Goal: Task Accomplishment & Management: Manage account settings

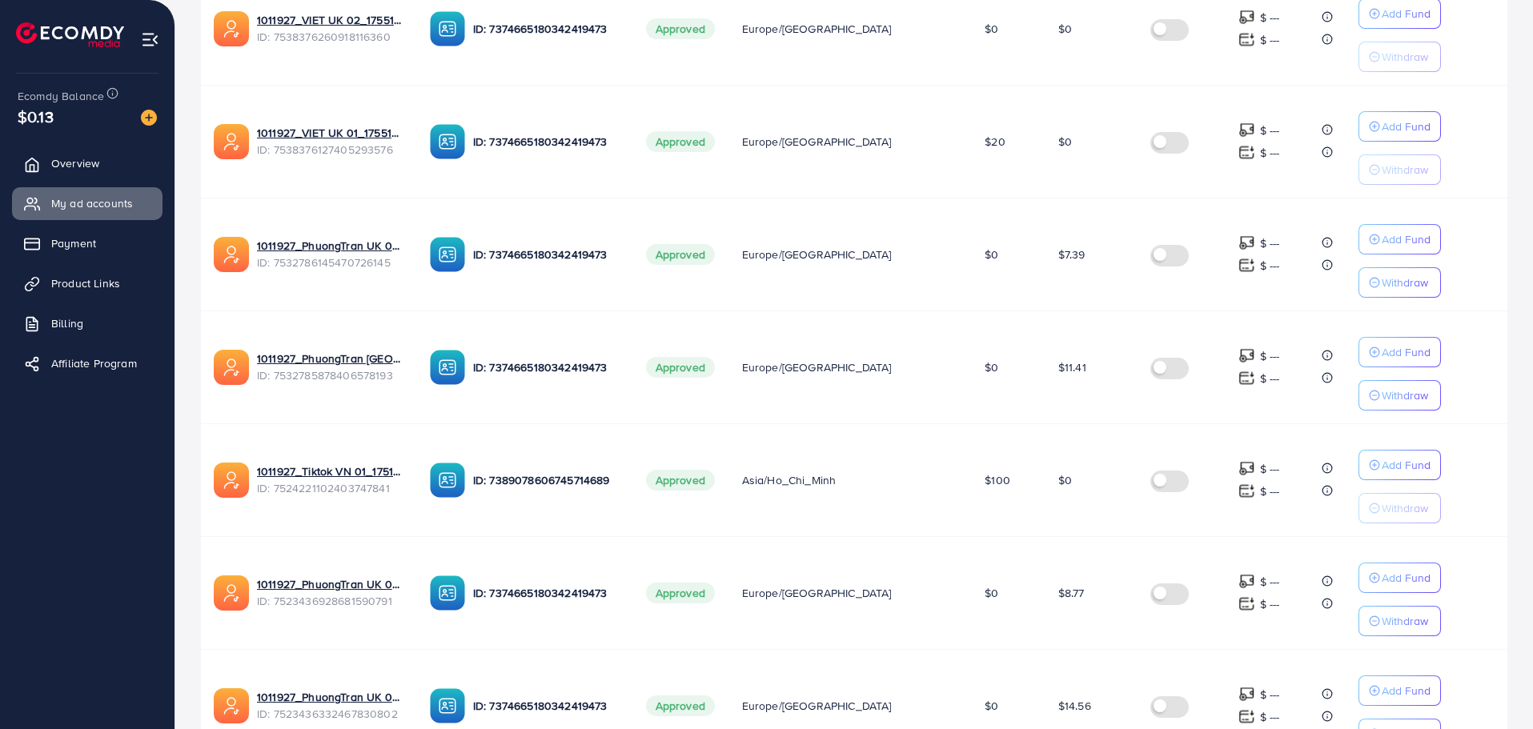
scroll to position [902, 0]
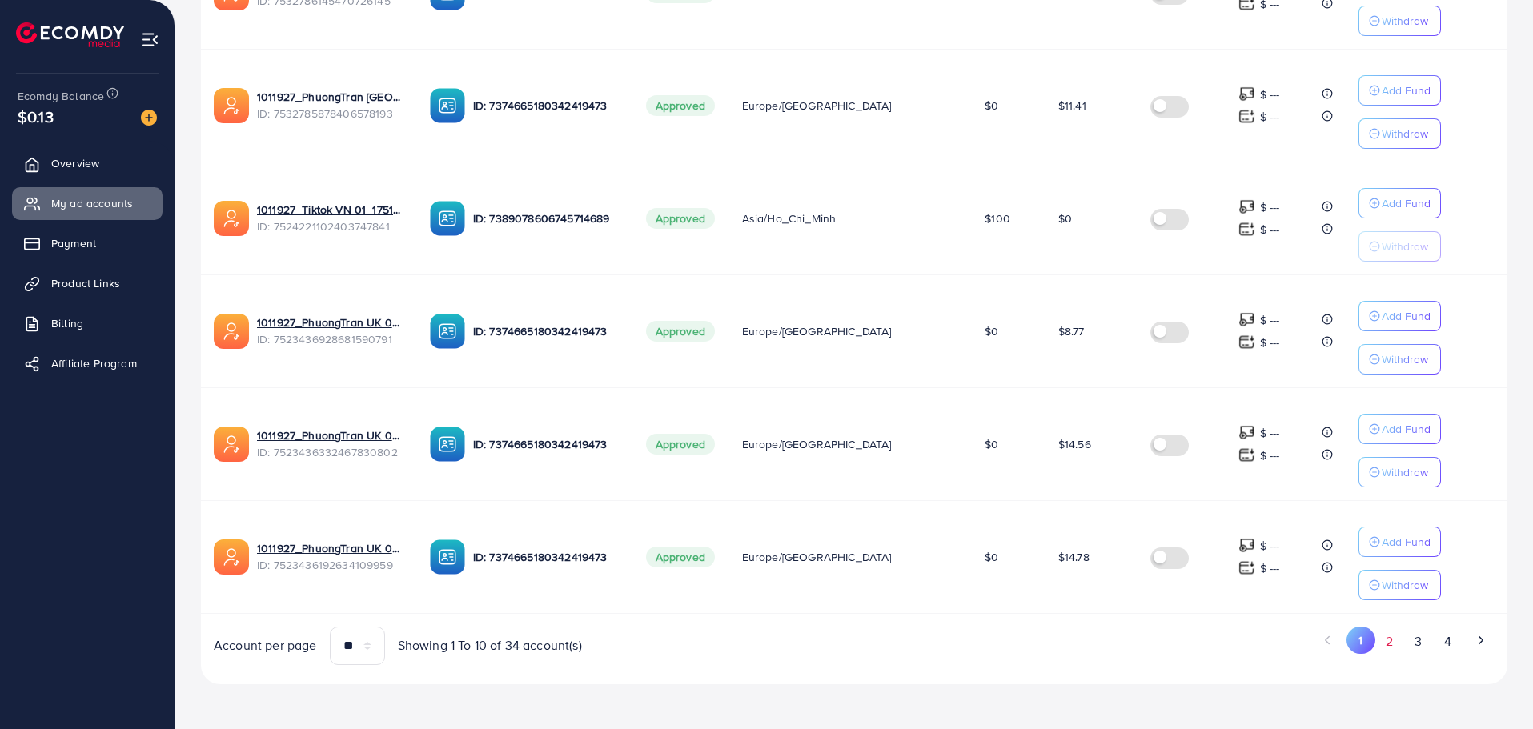
click at [1394, 641] on button "2" at bounding box center [1389, 642] width 29 height 30
click at [1376, 627] on button "2" at bounding box center [1390, 640] width 28 height 27
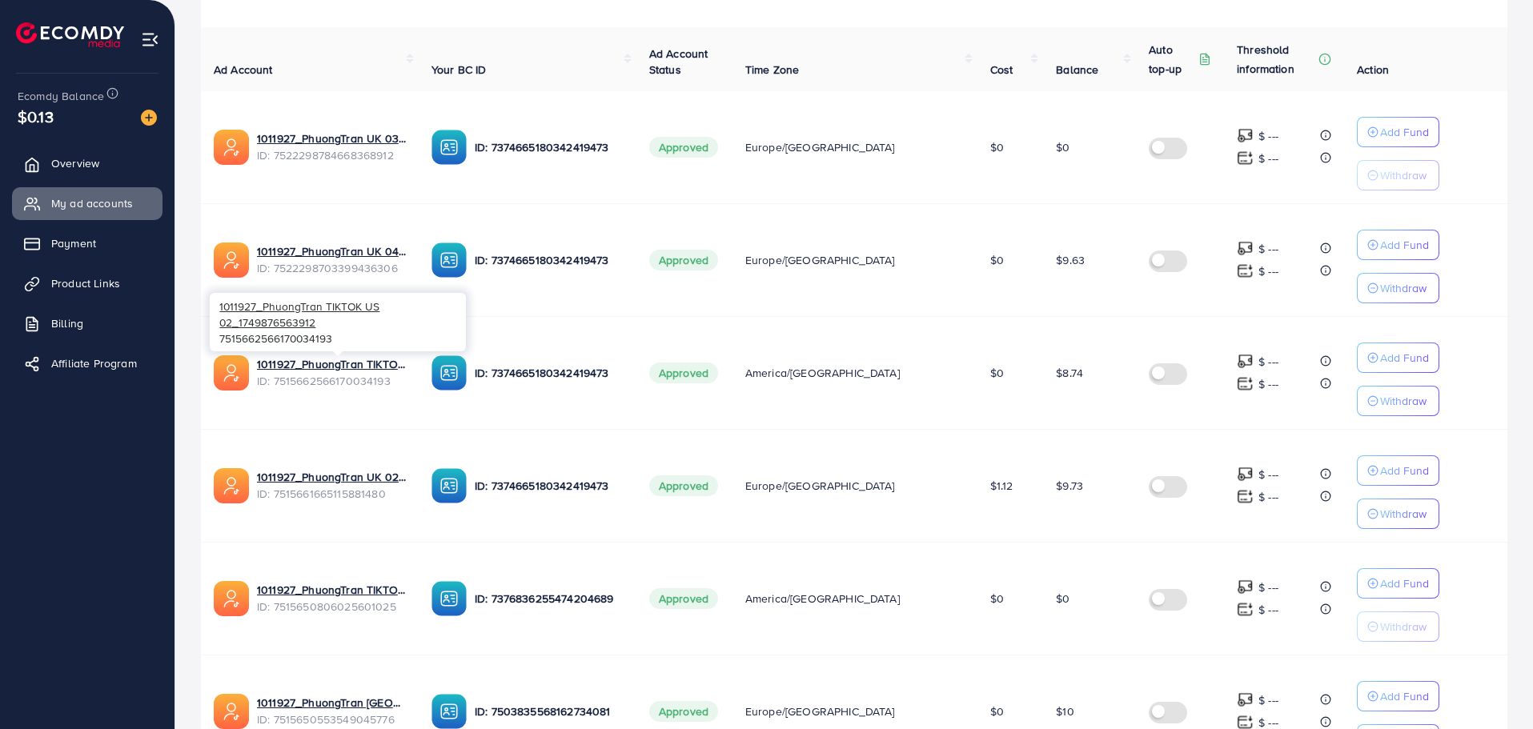
click at [340, 382] on span "ID: 7515662566170034193" at bounding box center [331, 381] width 149 height 16
copy span "7515662566170034193"
click at [315, 379] on span "ID: 7515662566170034193" at bounding box center [331, 381] width 149 height 16
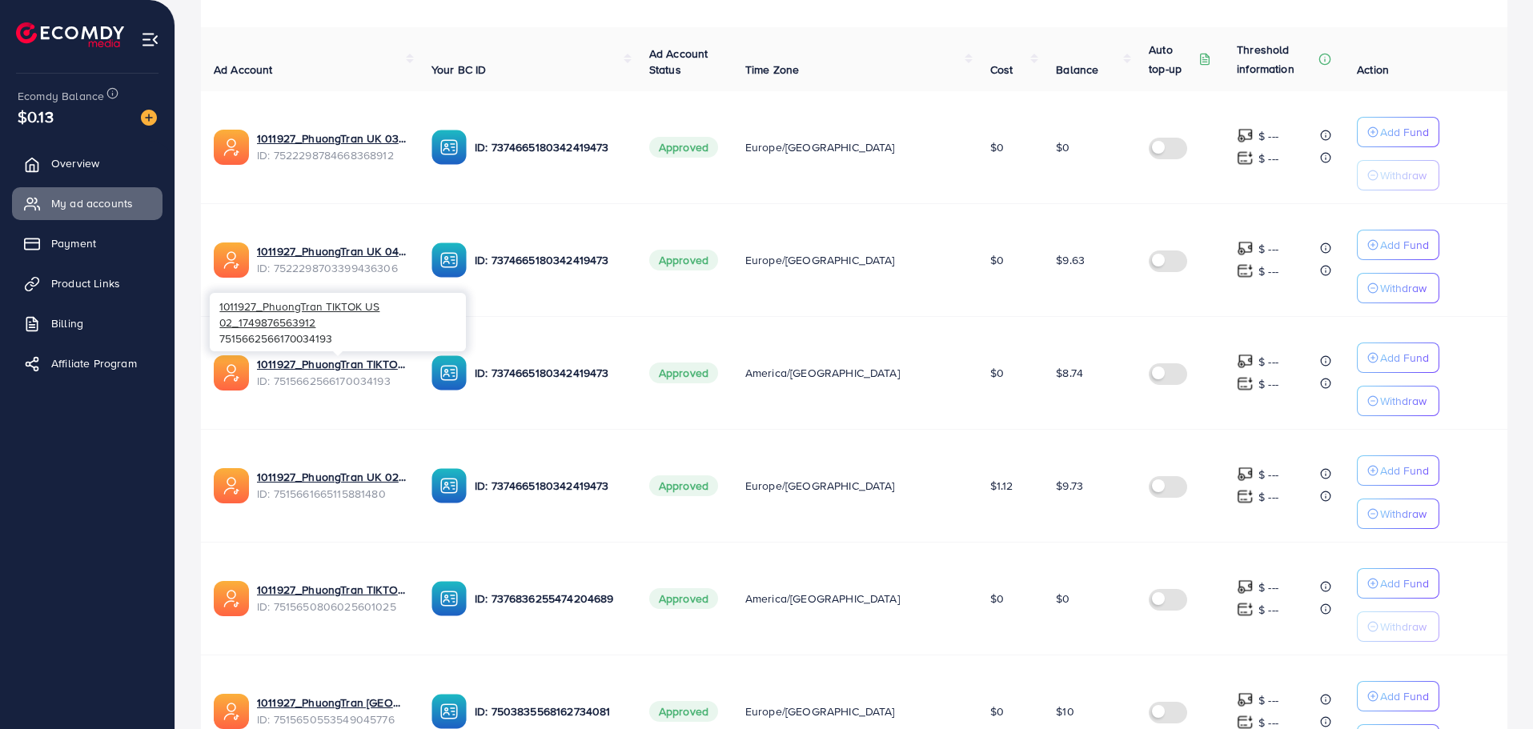
click at [287, 335] on div "1011927_PhuongTran TIKTOK US 02_1749876563912 7515662566170034193" at bounding box center [338, 322] width 256 height 58
copy div "7515662566170034193"
click at [361, 271] on span "ID: 7522298703399436306" at bounding box center [331, 268] width 149 height 16
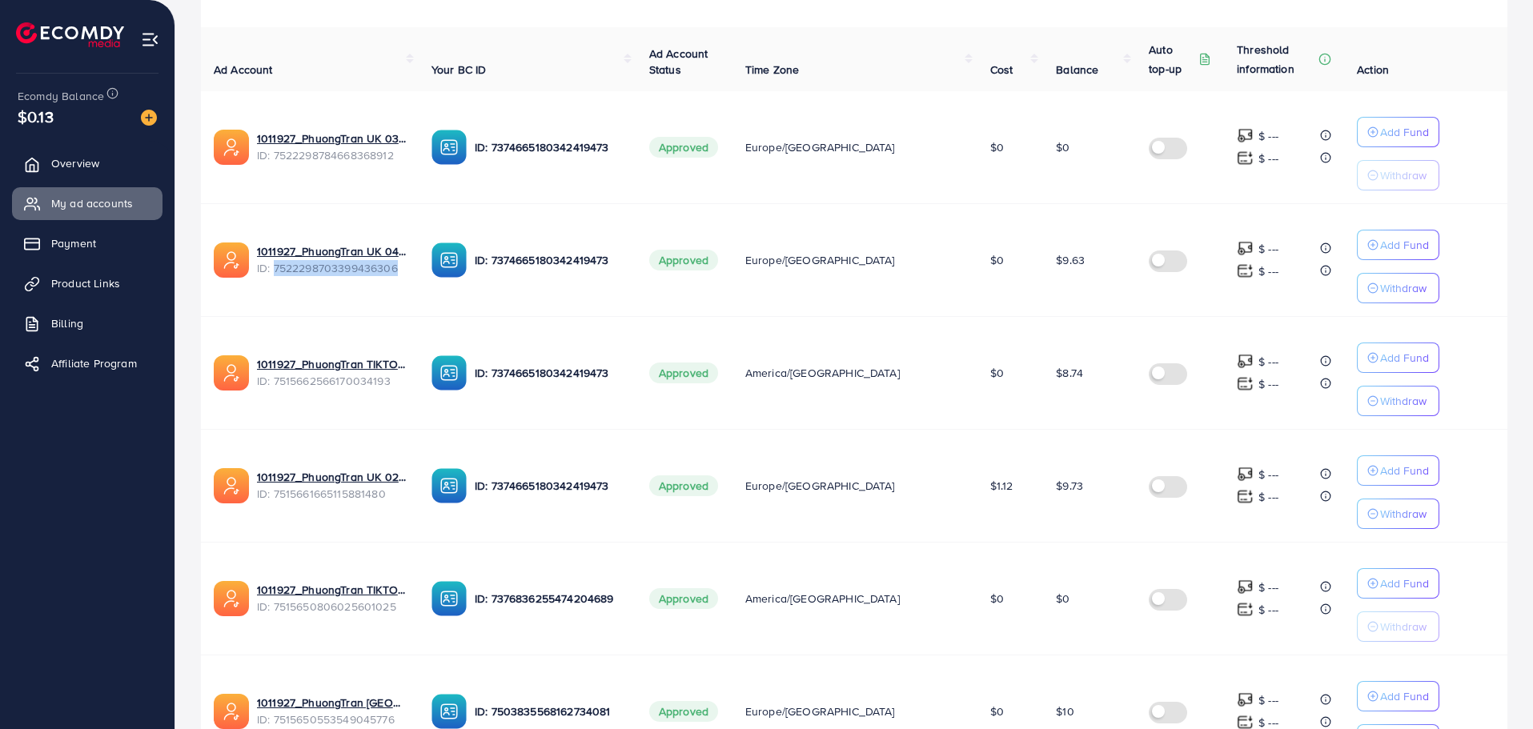
copy span "7522298703399436306"
click at [295, 381] on span "ID: 7515662566170034193" at bounding box center [331, 381] width 149 height 16
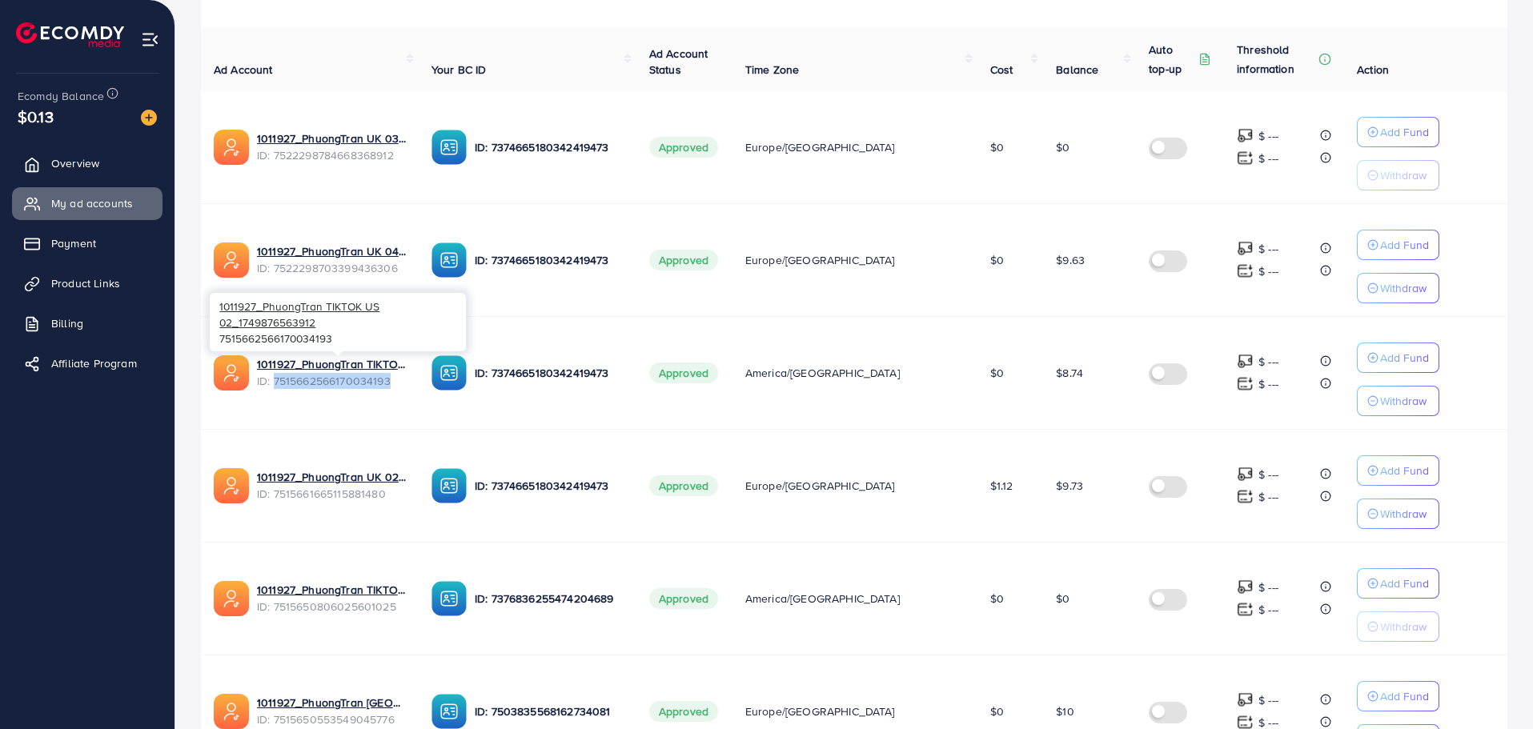
click at [295, 381] on span "ID: 7515662566170034193" at bounding box center [331, 381] width 149 height 16
copy span "7515662566170034193"
click at [336, 389] on div "1011927_PhuongTran TIKTOK US 02_1749876563912 ID: 7515662566170034193" at bounding box center [310, 372] width 192 height 35
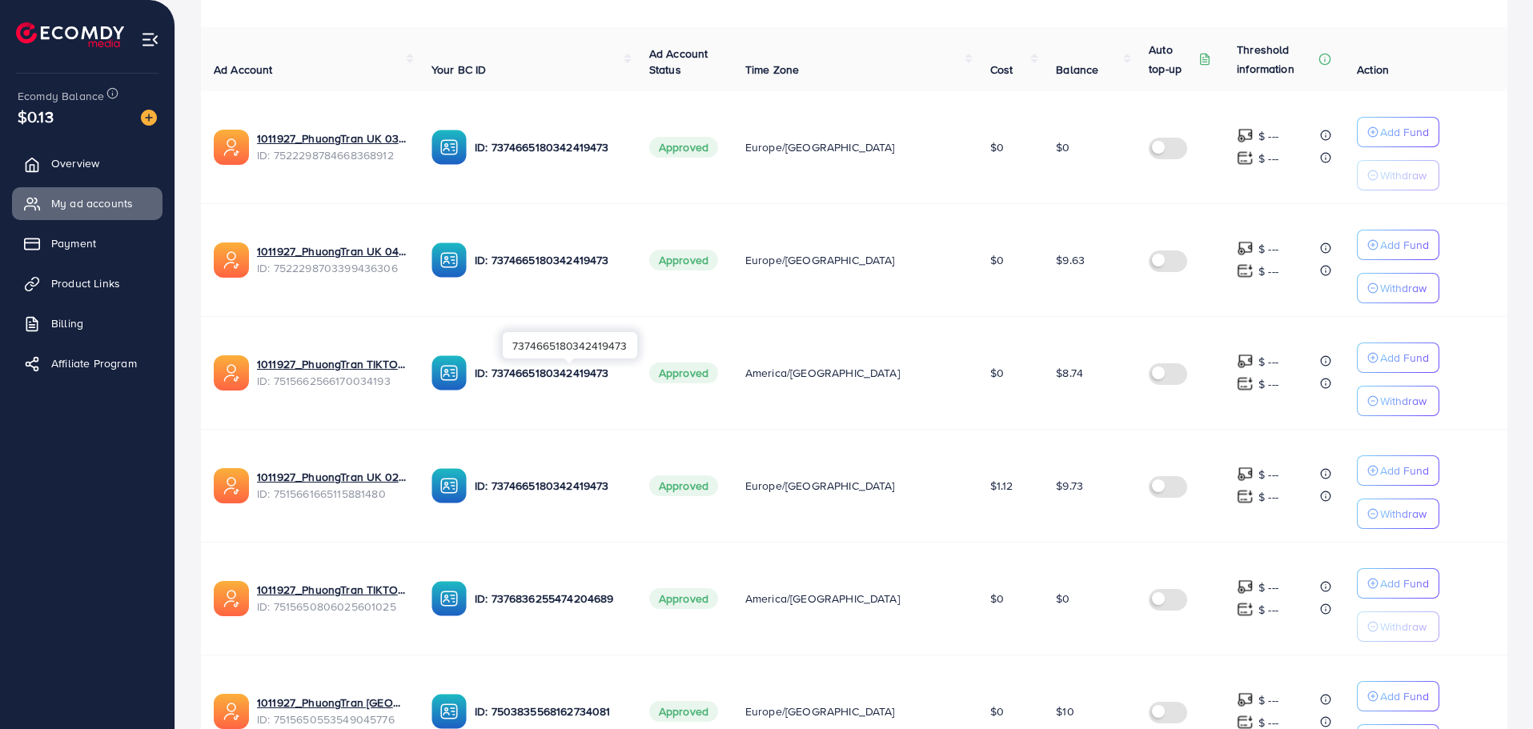
click at [558, 377] on p "ID: 7374665180342419473" at bounding box center [549, 372] width 149 height 19
click at [375, 384] on span "ID: 7515662566170034193" at bounding box center [331, 381] width 149 height 16
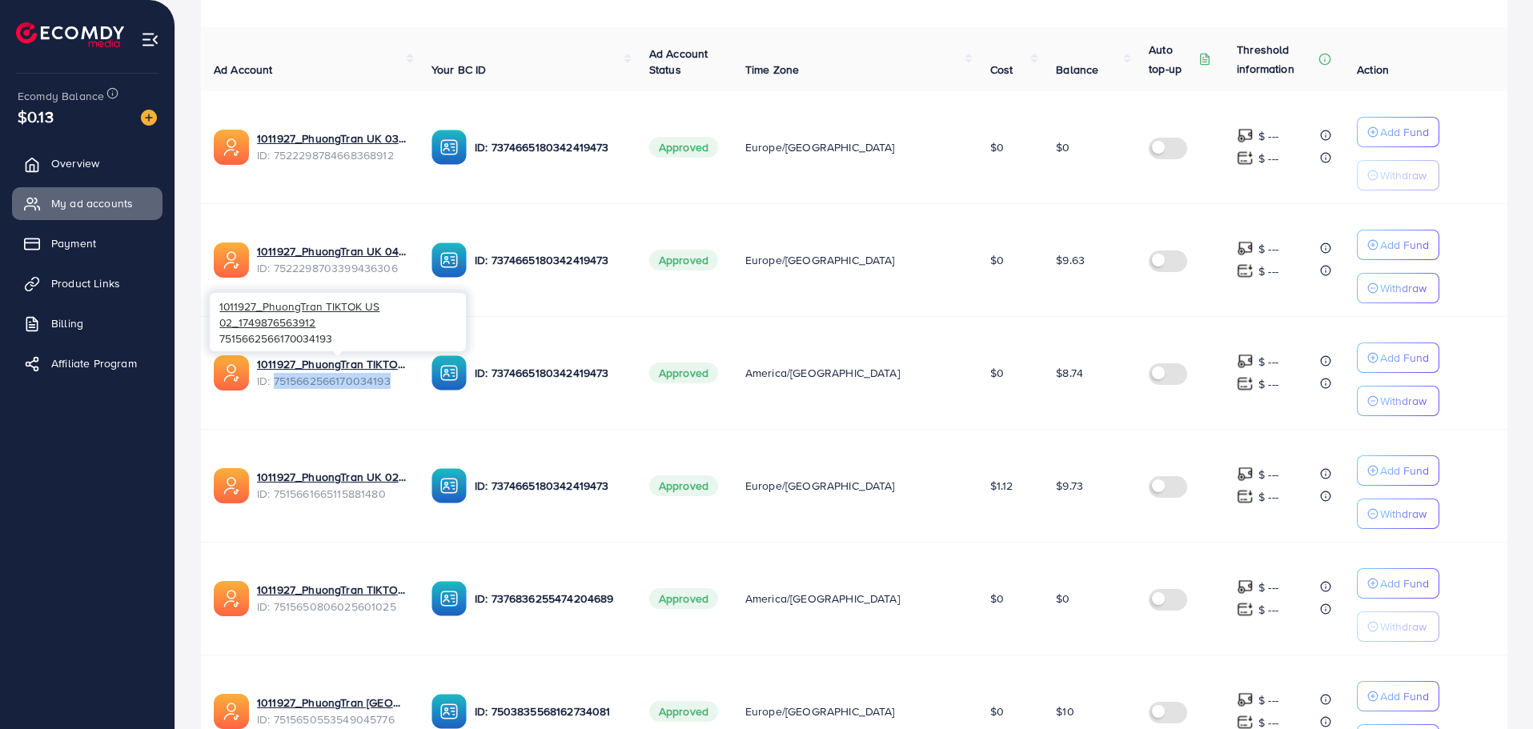
click at [375, 384] on span "ID: 7515662566170034193" at bounding box center [331, 381] width 149 height 16
copy span "7515662566170034193"
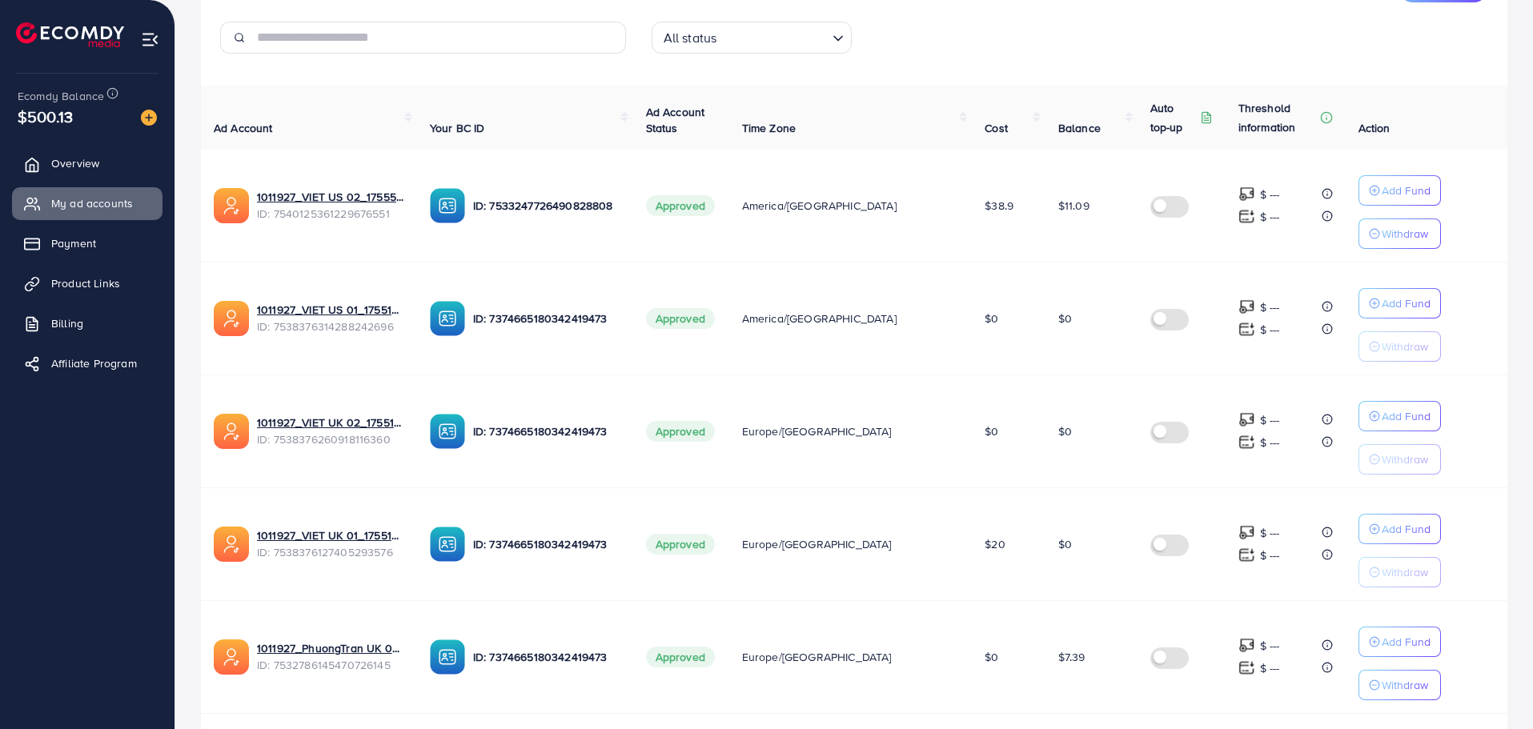
scroll to position [240, 0]
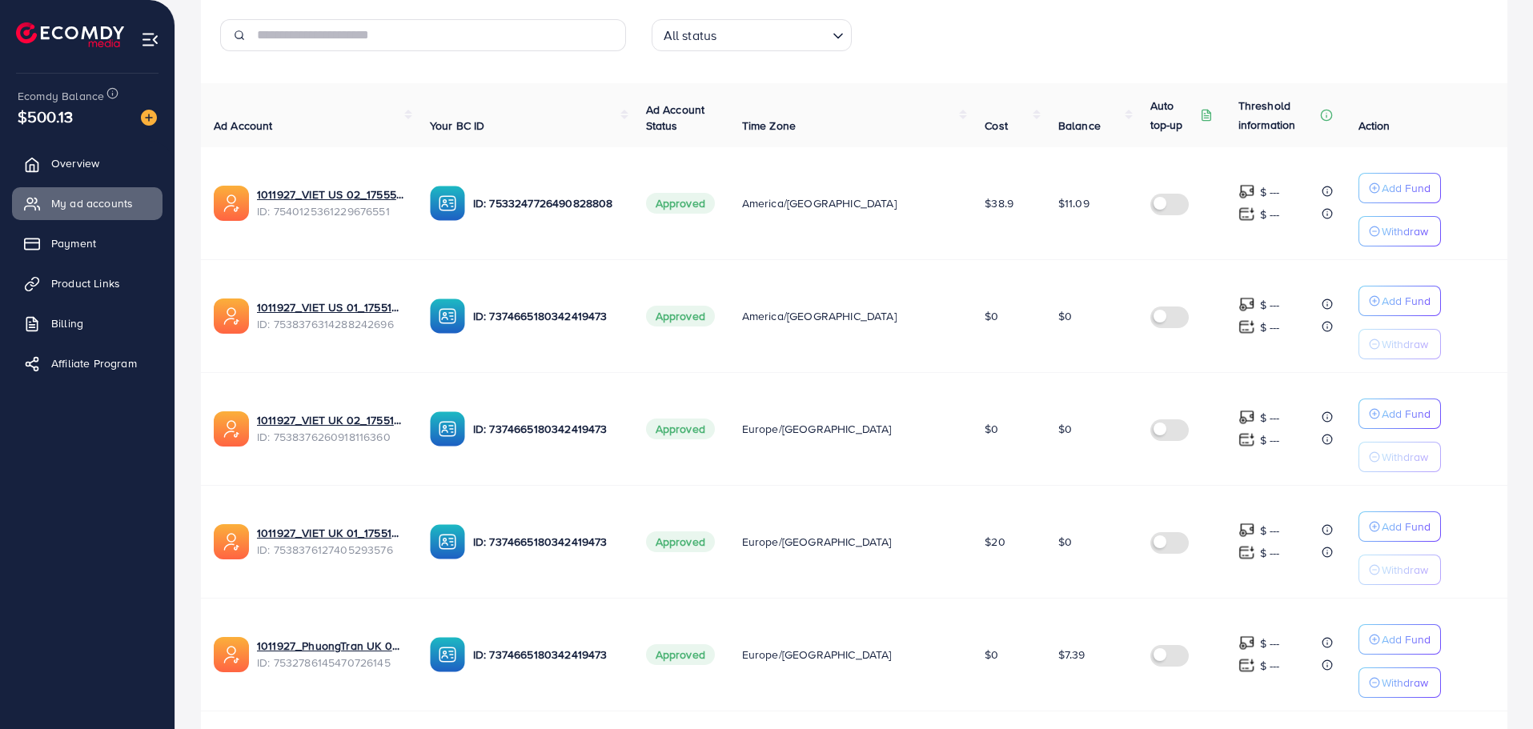
click at [1069, 102] on th "Balance" at bounding box center [1092, 115] width 92 height 64
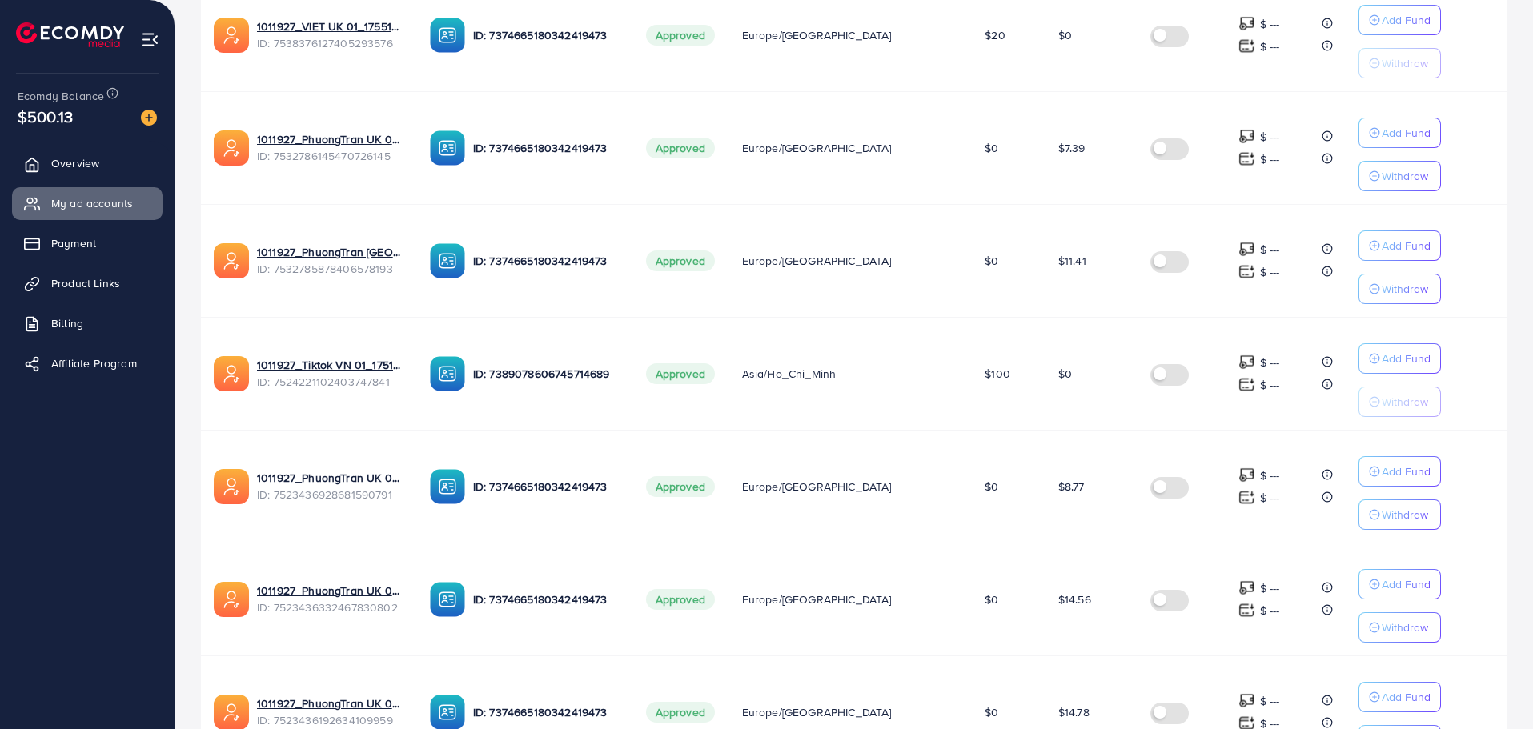
scroll to position [902, 0]
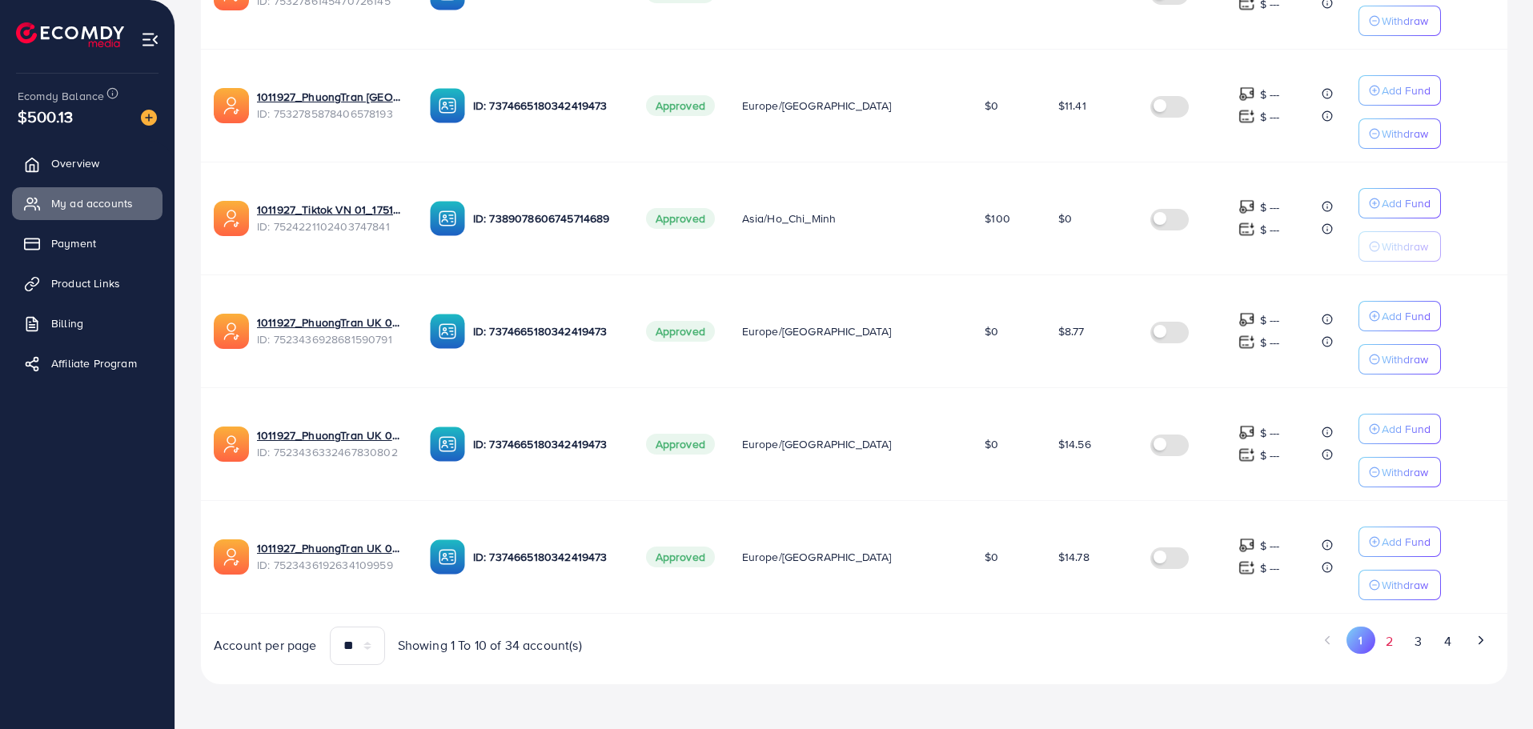
click at [1401, 641] on button "2" at bounding box center [1389, 642] width 29 height 30
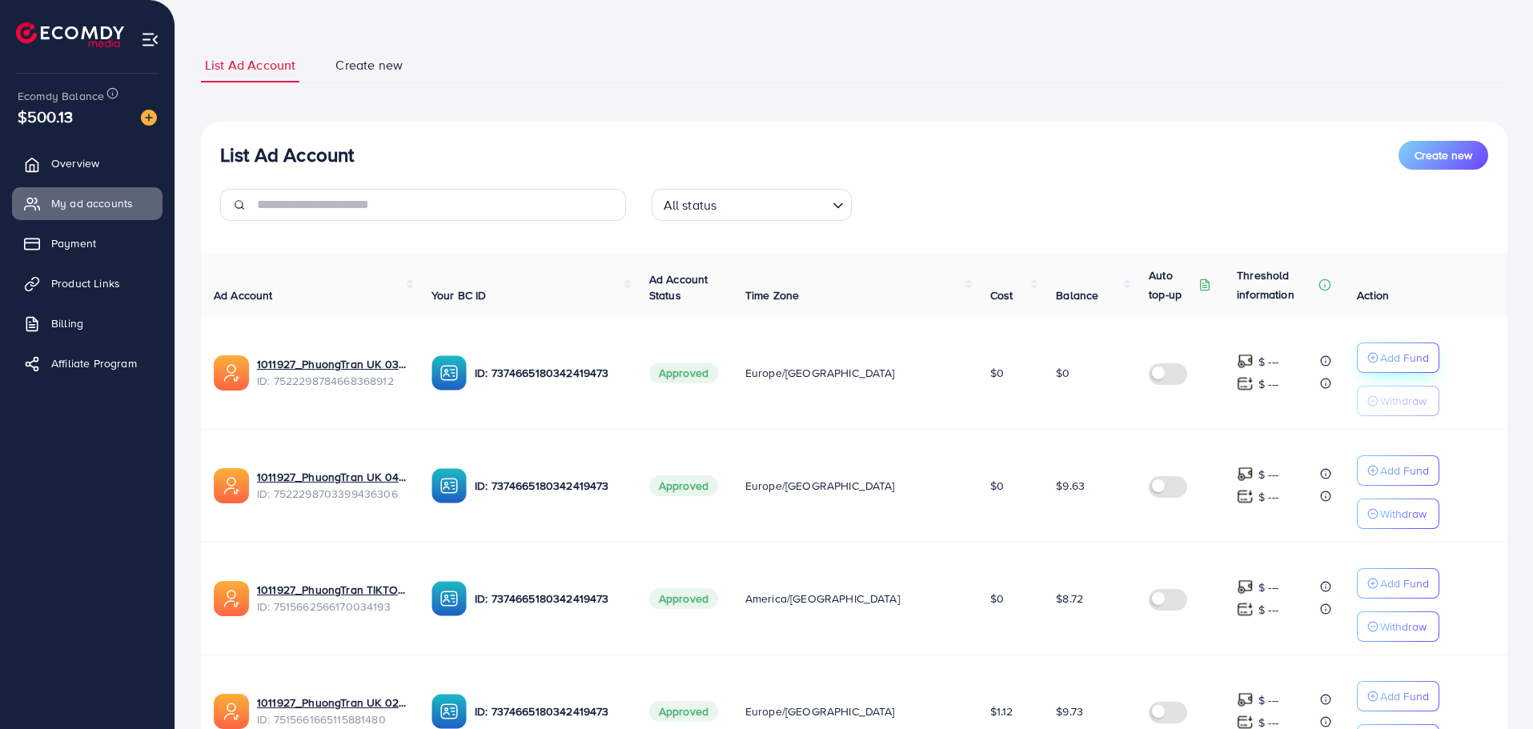
click at [1387, 363] on p "Add Fund" at bounding box center [1404, 357] width 49 height 19
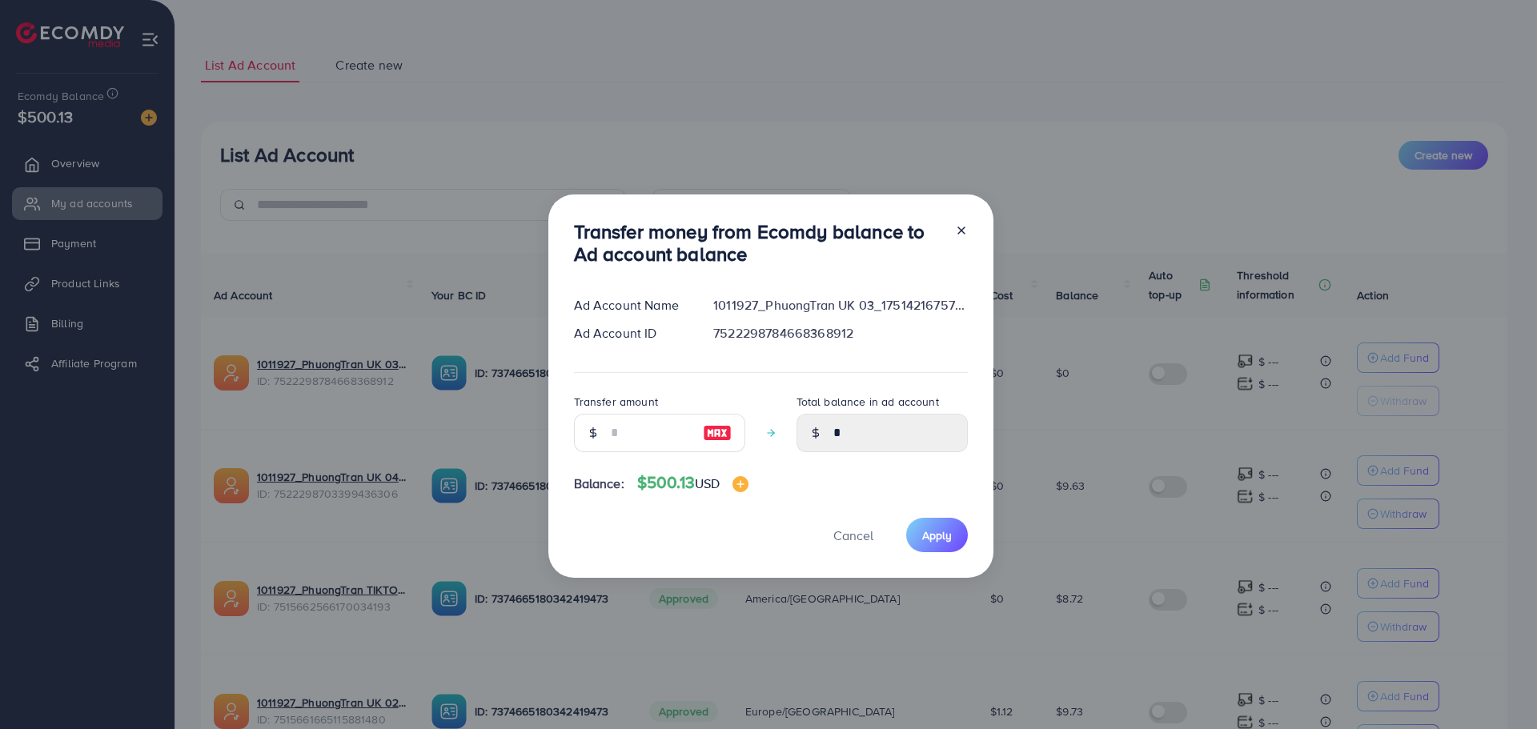
click at [590, 441] on div at bounding box center [593, 433] width 38 height 38
click at [623, 434] on input "number" at bounding box center [651, 433] width 80 height 38
type input "**"
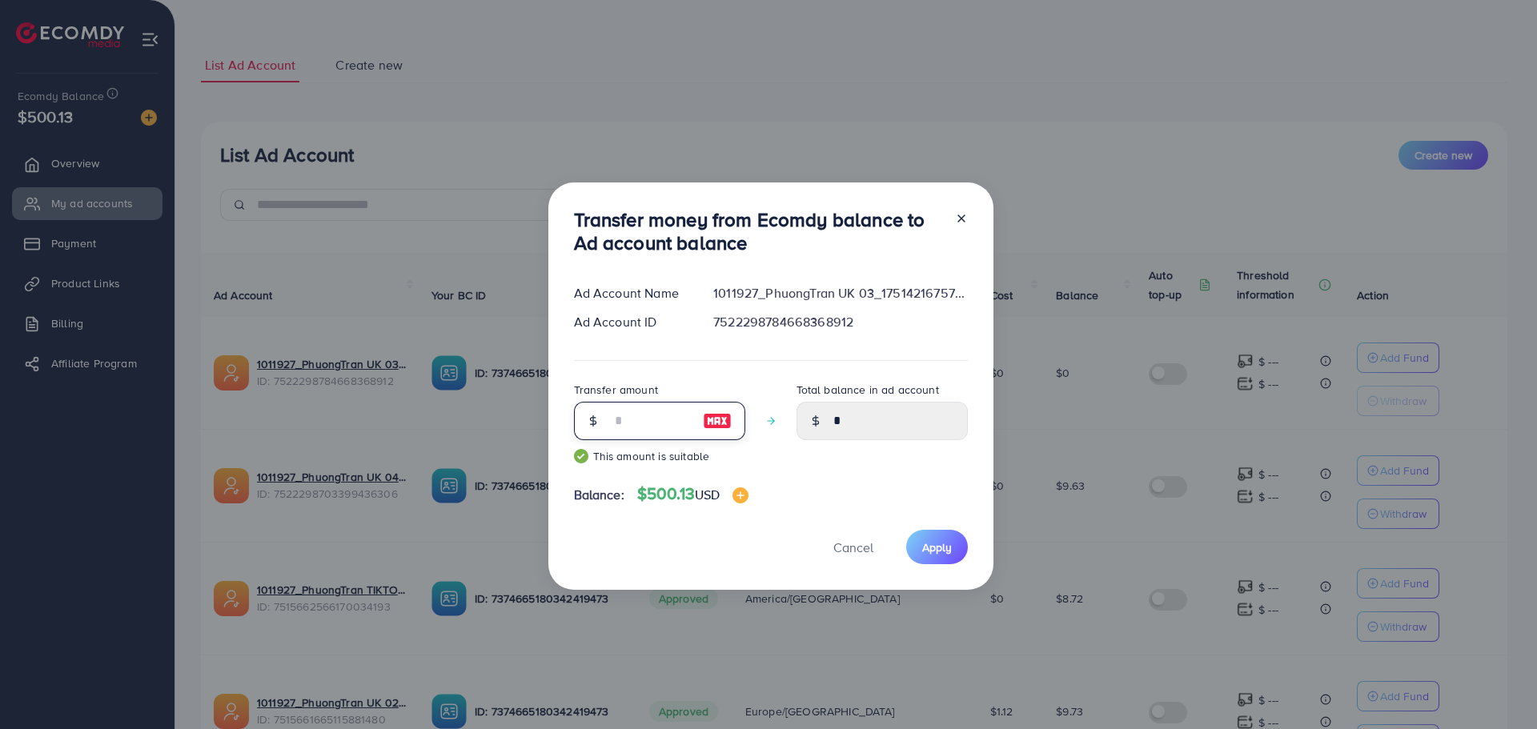
type input "*****"
type input "**"
click at [917, 534] on button "Apply" at bounding box center [937, 547] width 62 height 34
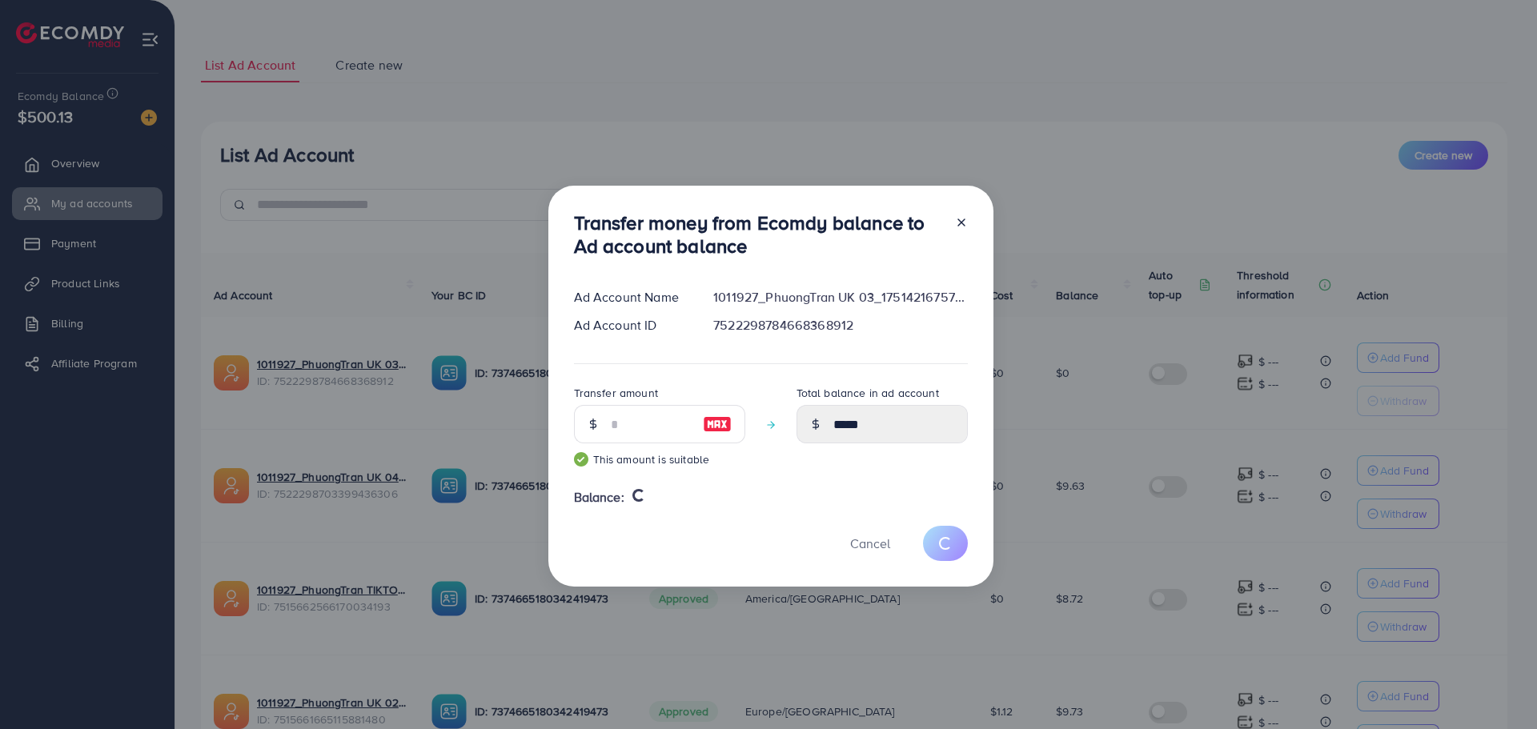
type input "*"
